Goal: Communication & Community: Answer question/provide support

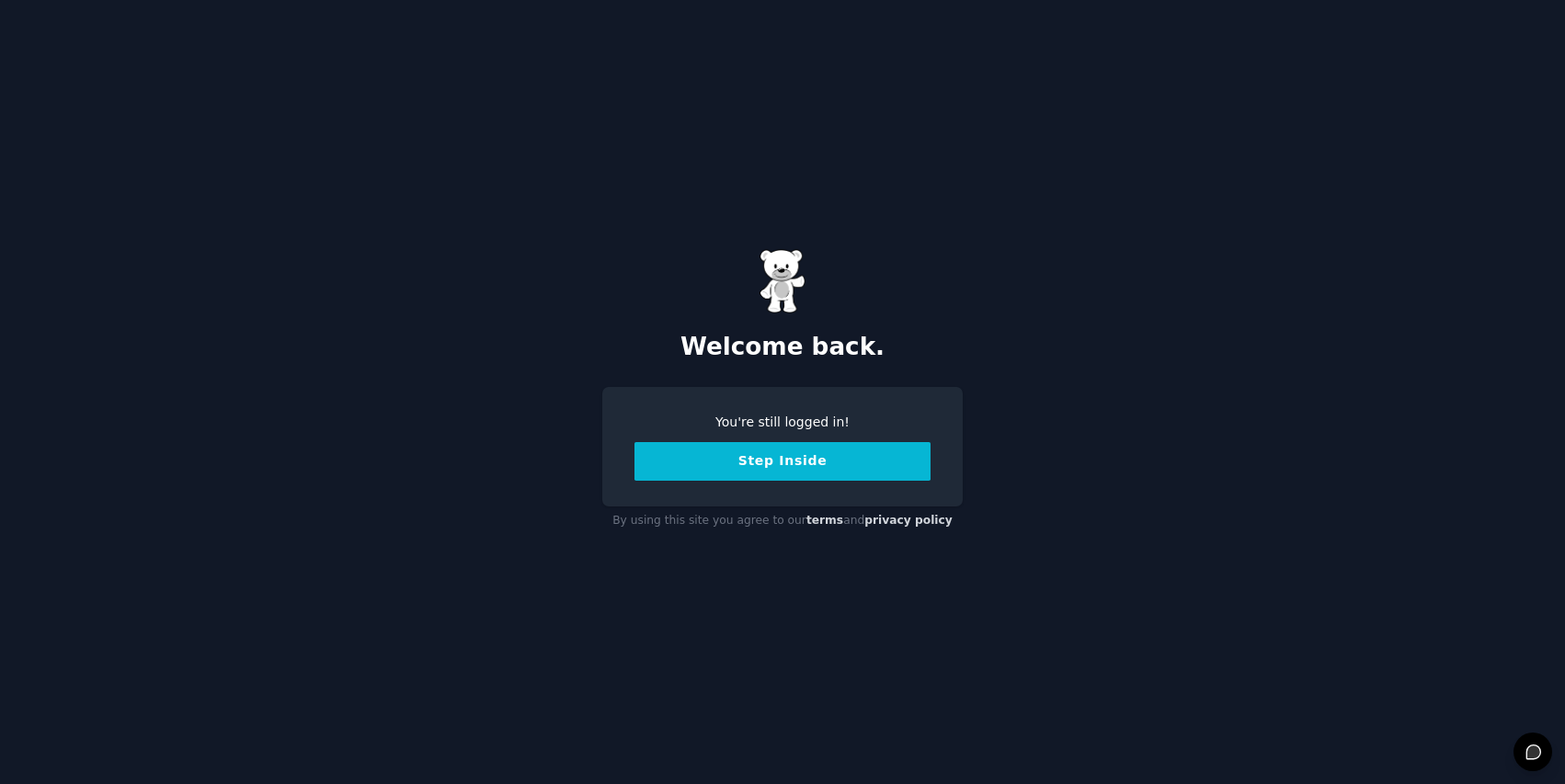
click at [794, 468] on button "Step Inside" at bounding box center [782, 461] width 296 height 38
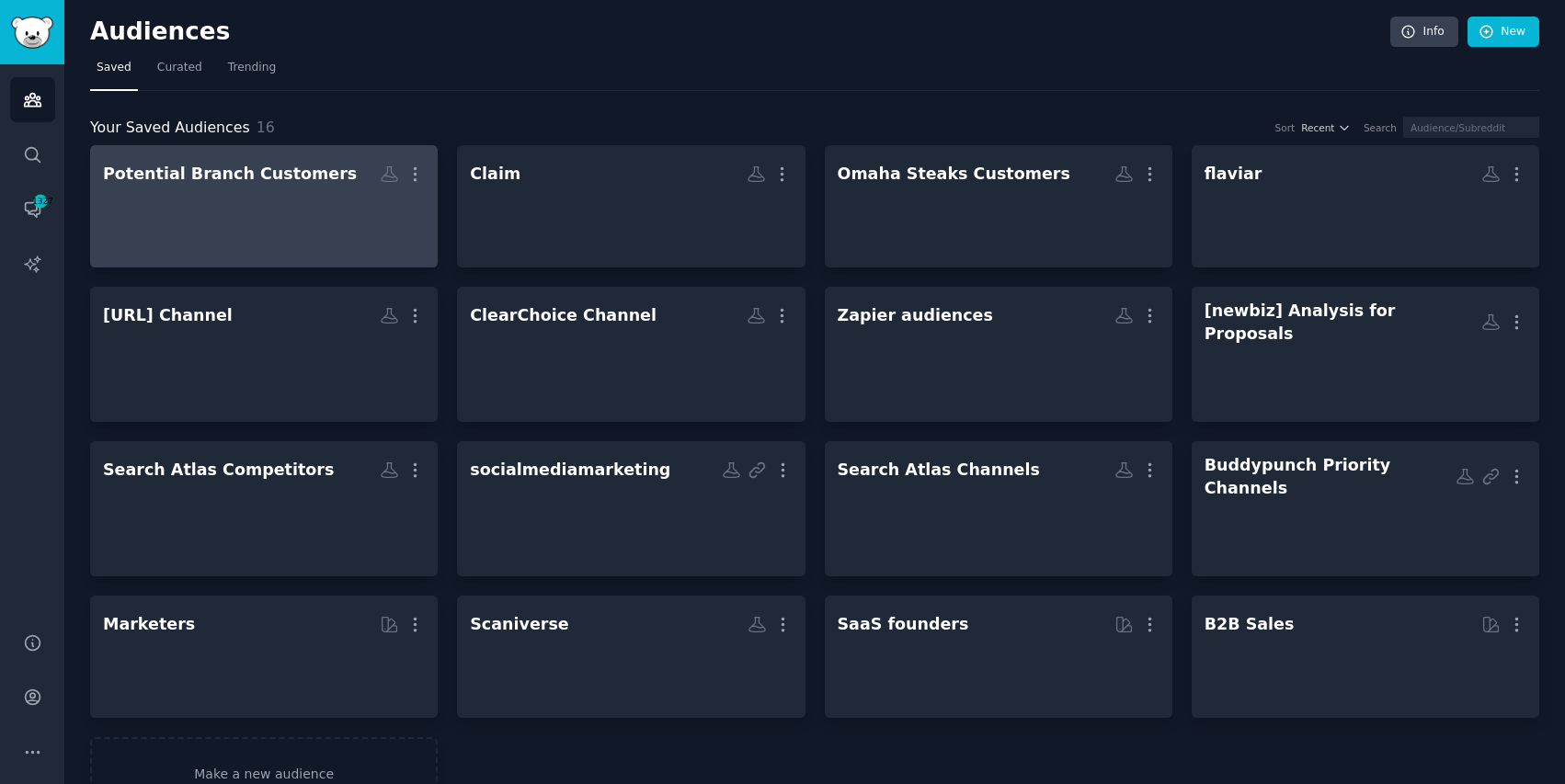
click at [259, 216] on div at bounding box center [264, 222] width 321 height 64
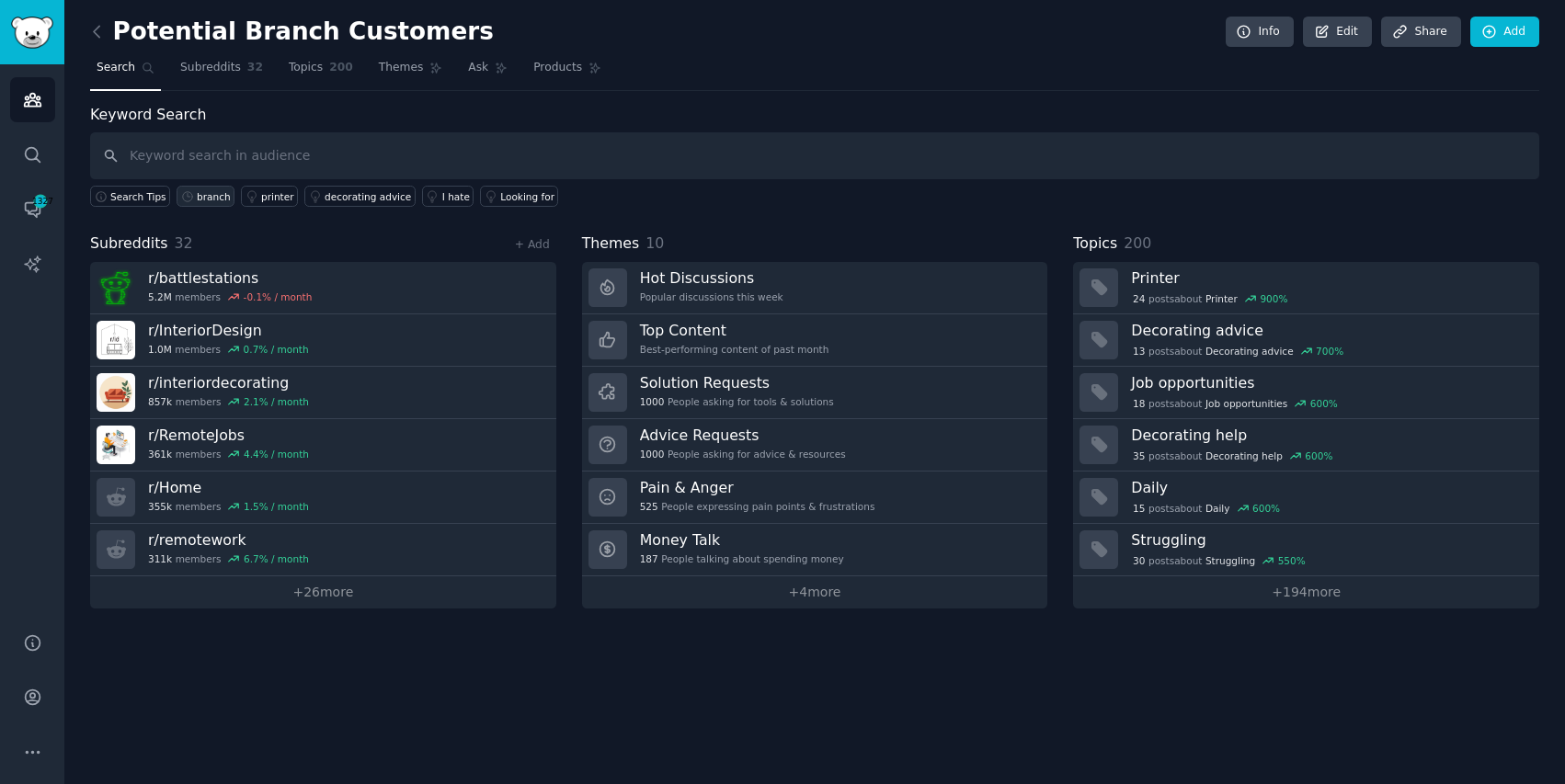
click at [199, 199] on div "branch" at bounding box center [213, 196] width 34 height 13
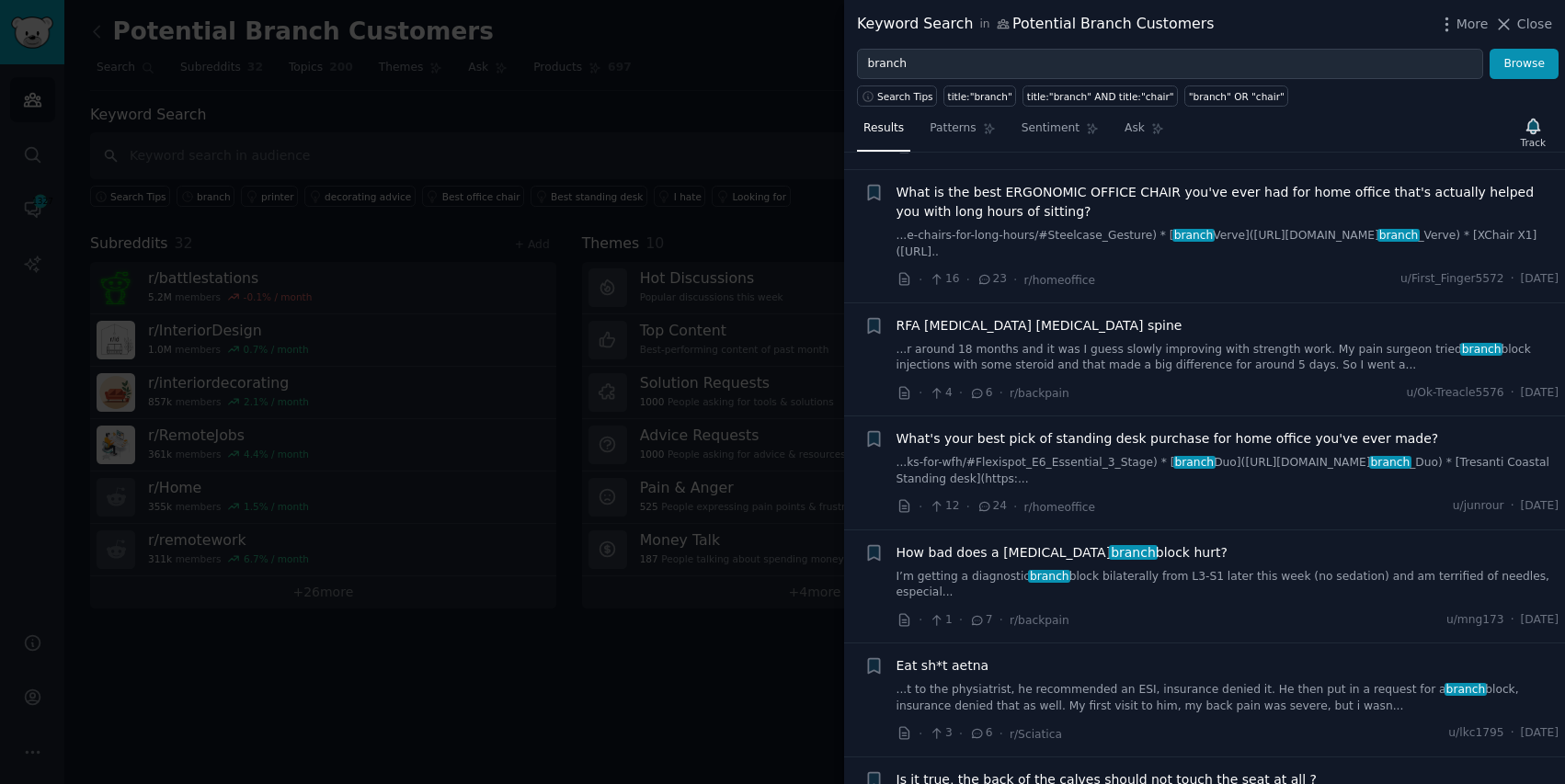
scroll to position [583, 0]
click at [1262, 490] on div "What's your best pick of standing desk purchase for home office you've ever mad…" at bounding box center [1228, 469] width 663 height 88
click at [1248, 428] on span "What's your best pick of standing desk purchase for home office you've ever mad…" at bounding box center [1167, 435] width 542 height 20
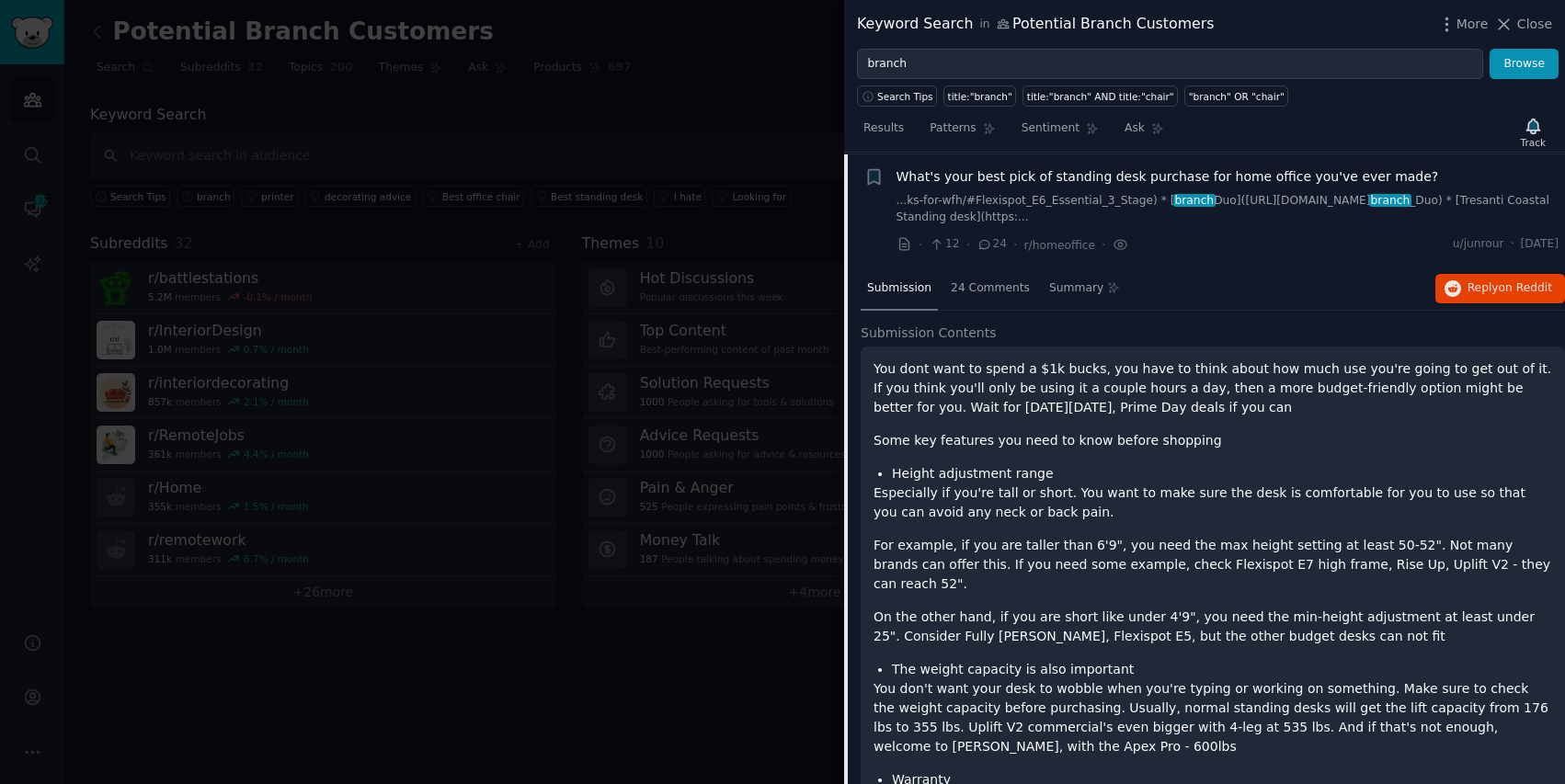
scroll to position [843, 0]
click at [1455, 298] on button "Reply on Reddit" at bounding box center [1499, 287] width 129 height 30
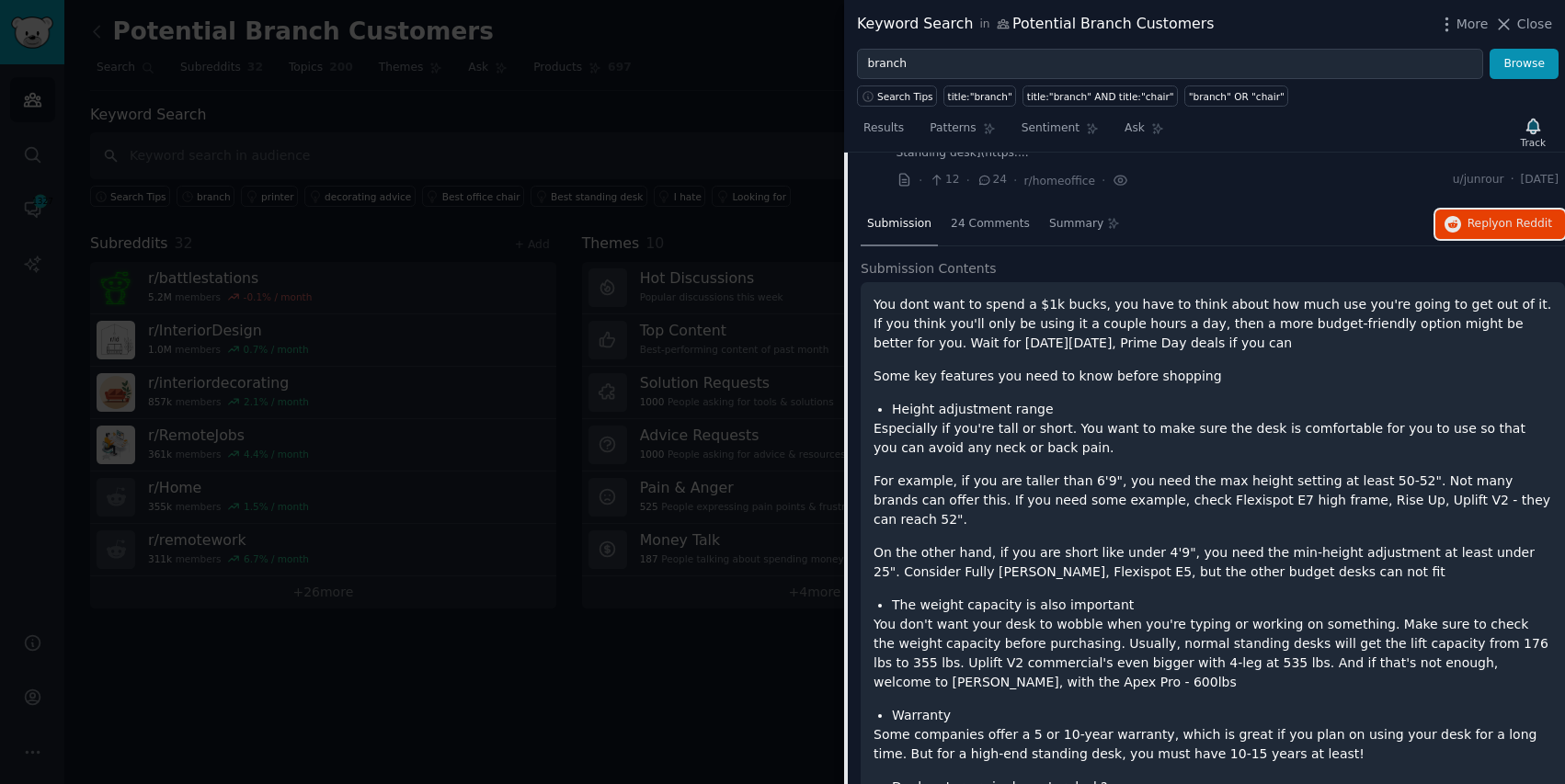
scroll to position [899, 0]
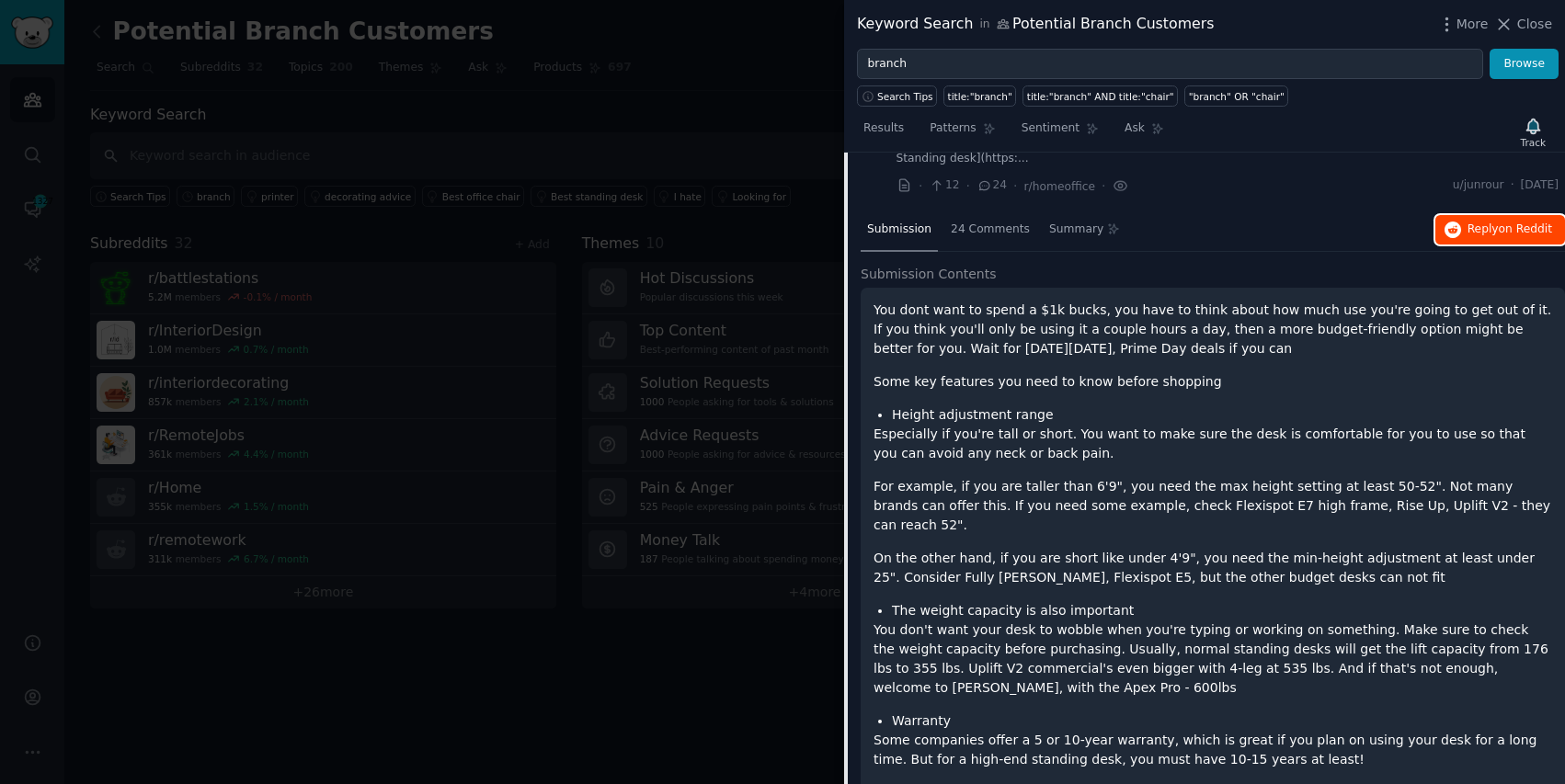
click at [1488, 231] on span "Reply on Reddit" at bounding box center [1509, 230] width 85 height 17
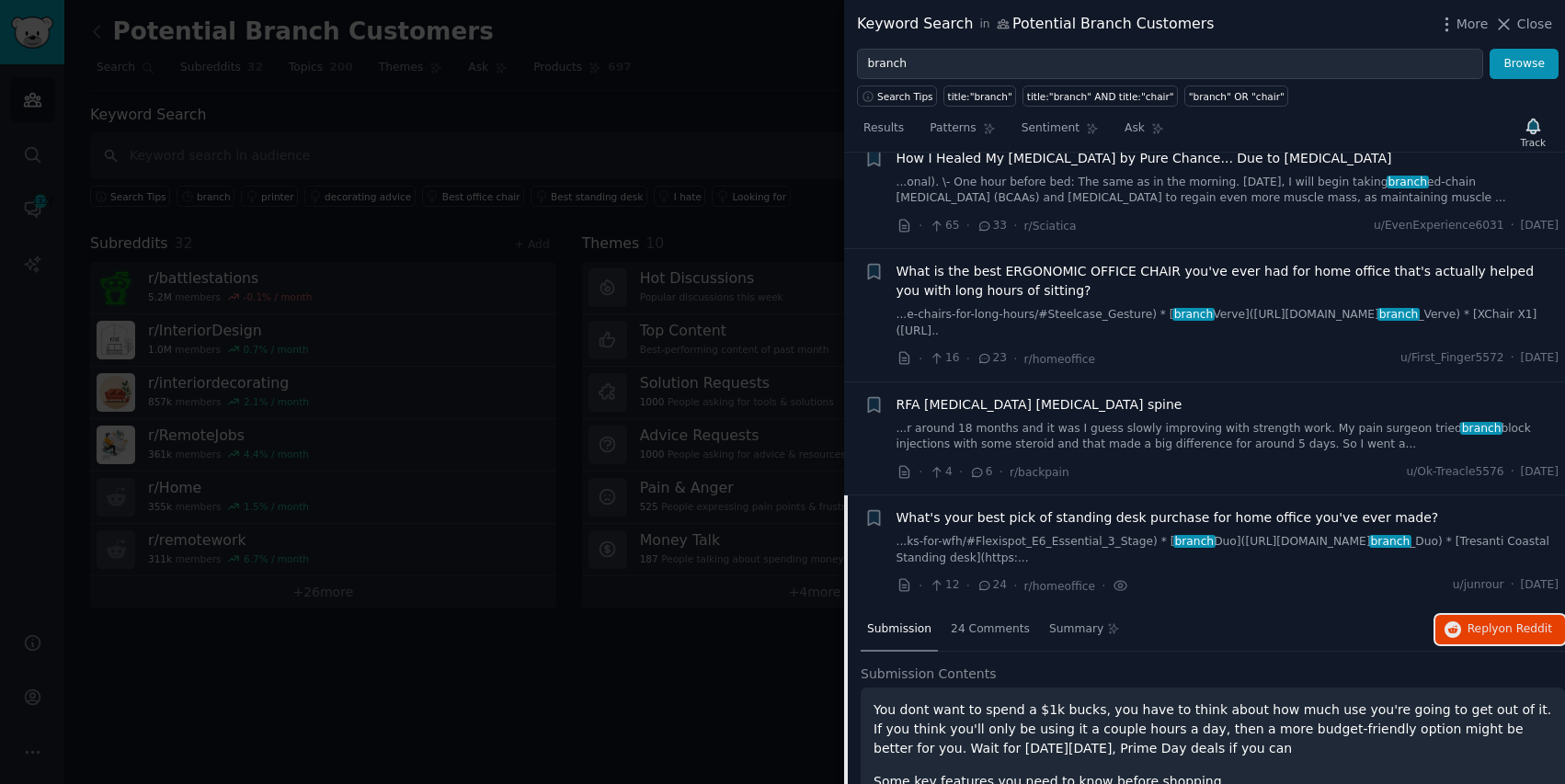
scroll to position [499, 0]
click at [1279, 325] on link "...e-chairs-for-long-hours/#Steelcase_Gesture) * [ branch Verve]([URL][DOMAIN_N…" at bounding box center [1228, 324] width 663 height 33
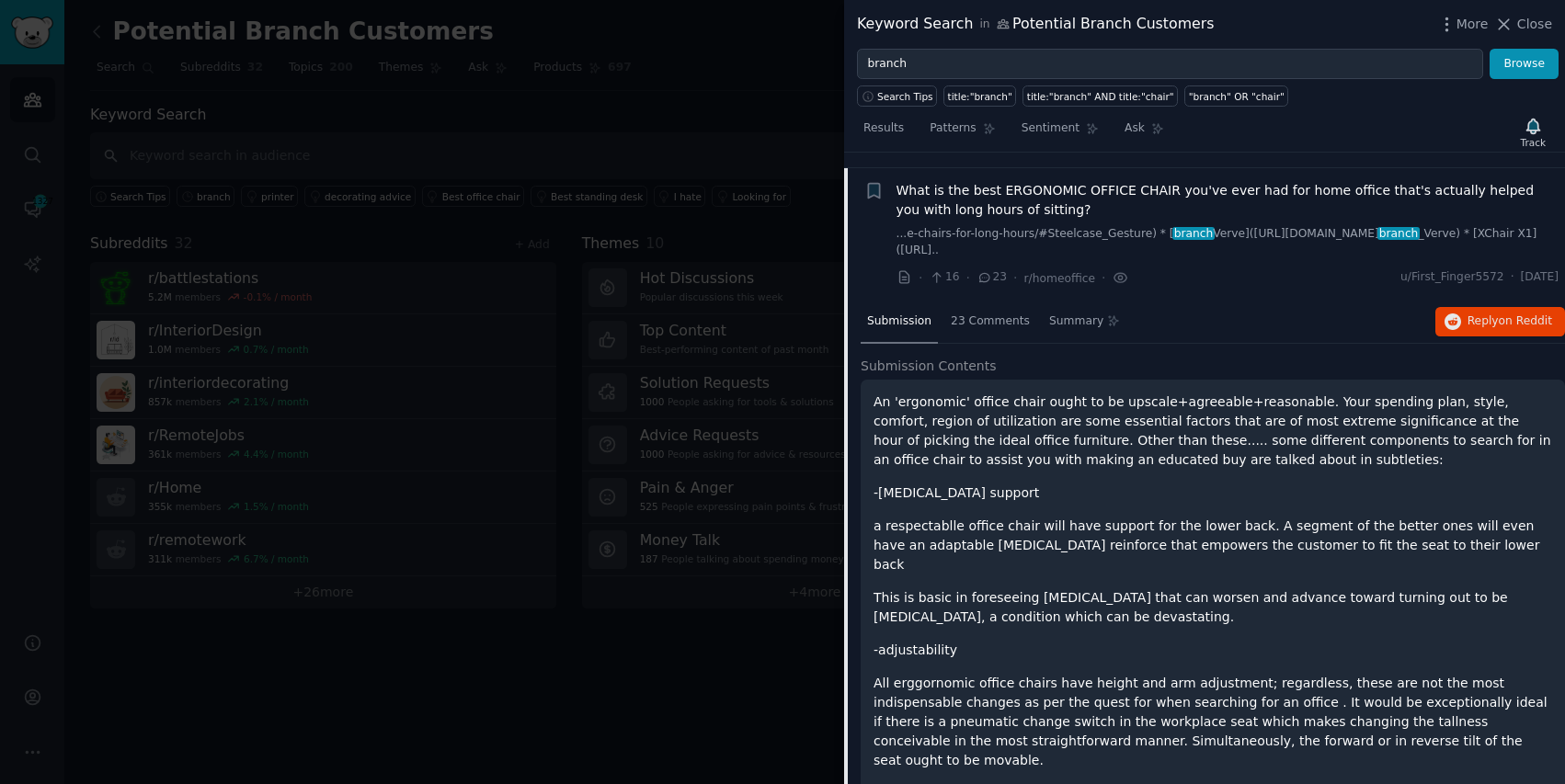
scroll to position [596, 0]
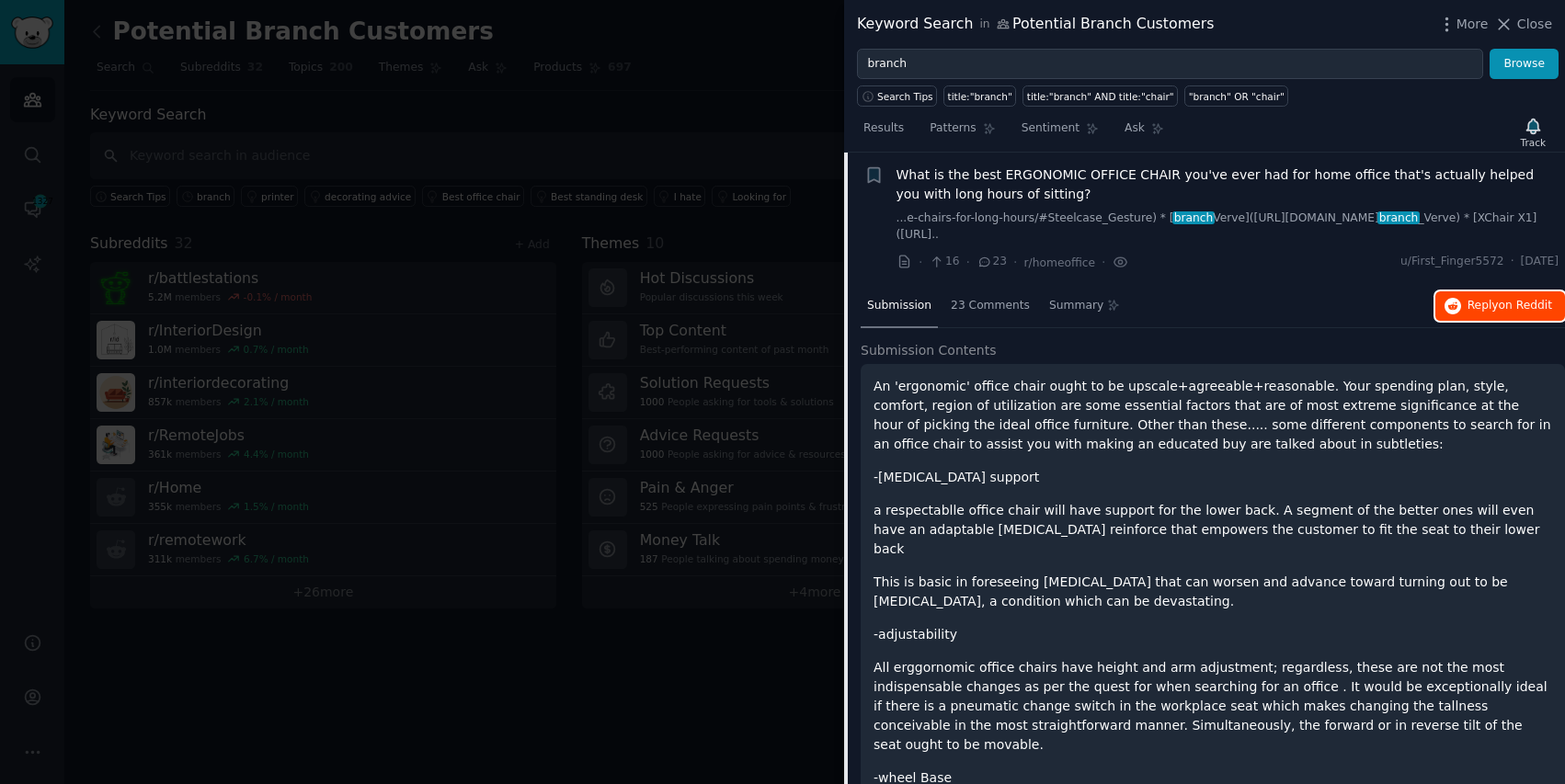
click at [1477, 301] on span "Reply on Reddit" at bounding box center [1509, 306] width 85 height 17
